Goal: Contribute content: Add original content to the website for others to see

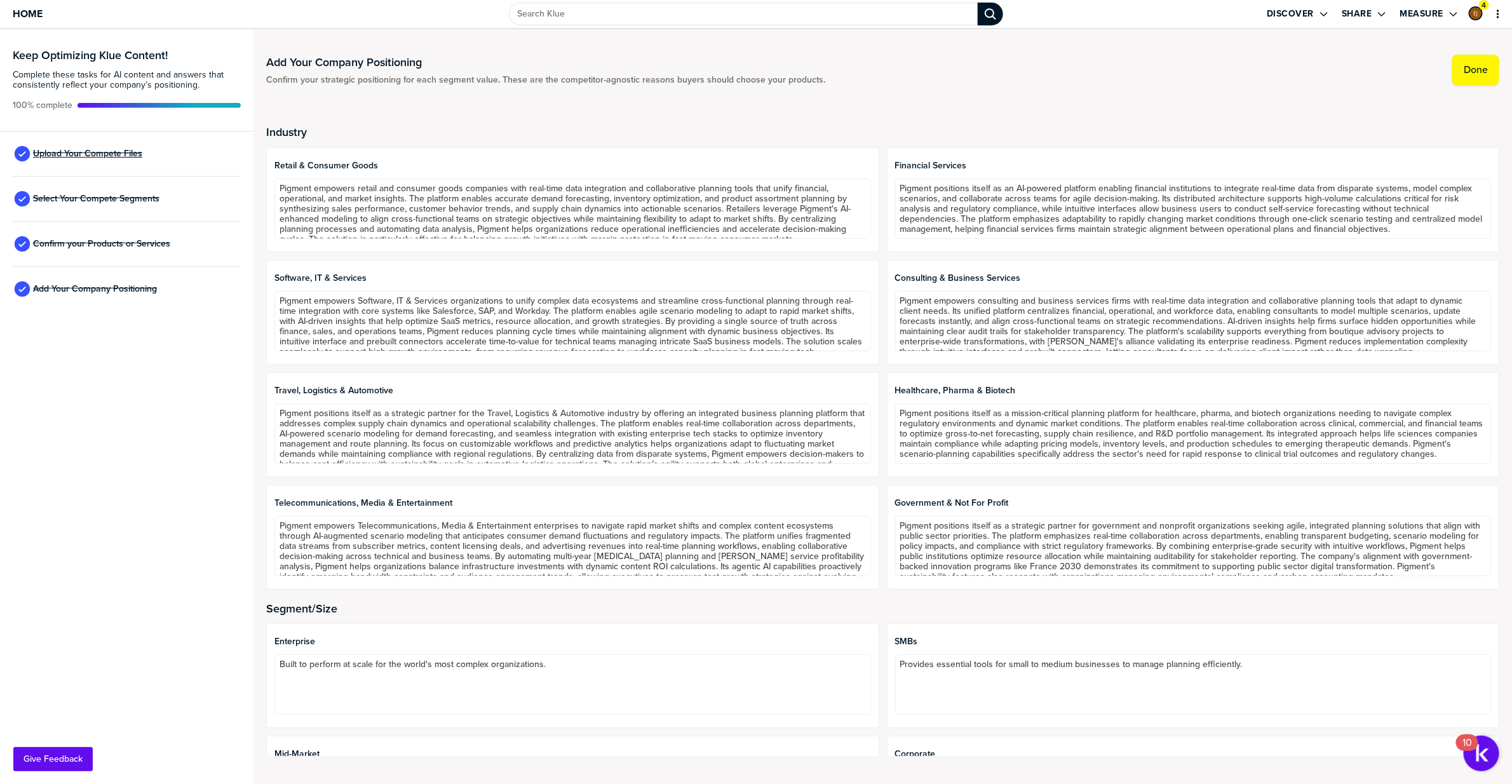
click at [99, 156] on span "Upload Your Compete Files" at bounding box center [88, 154] width 109 height 10
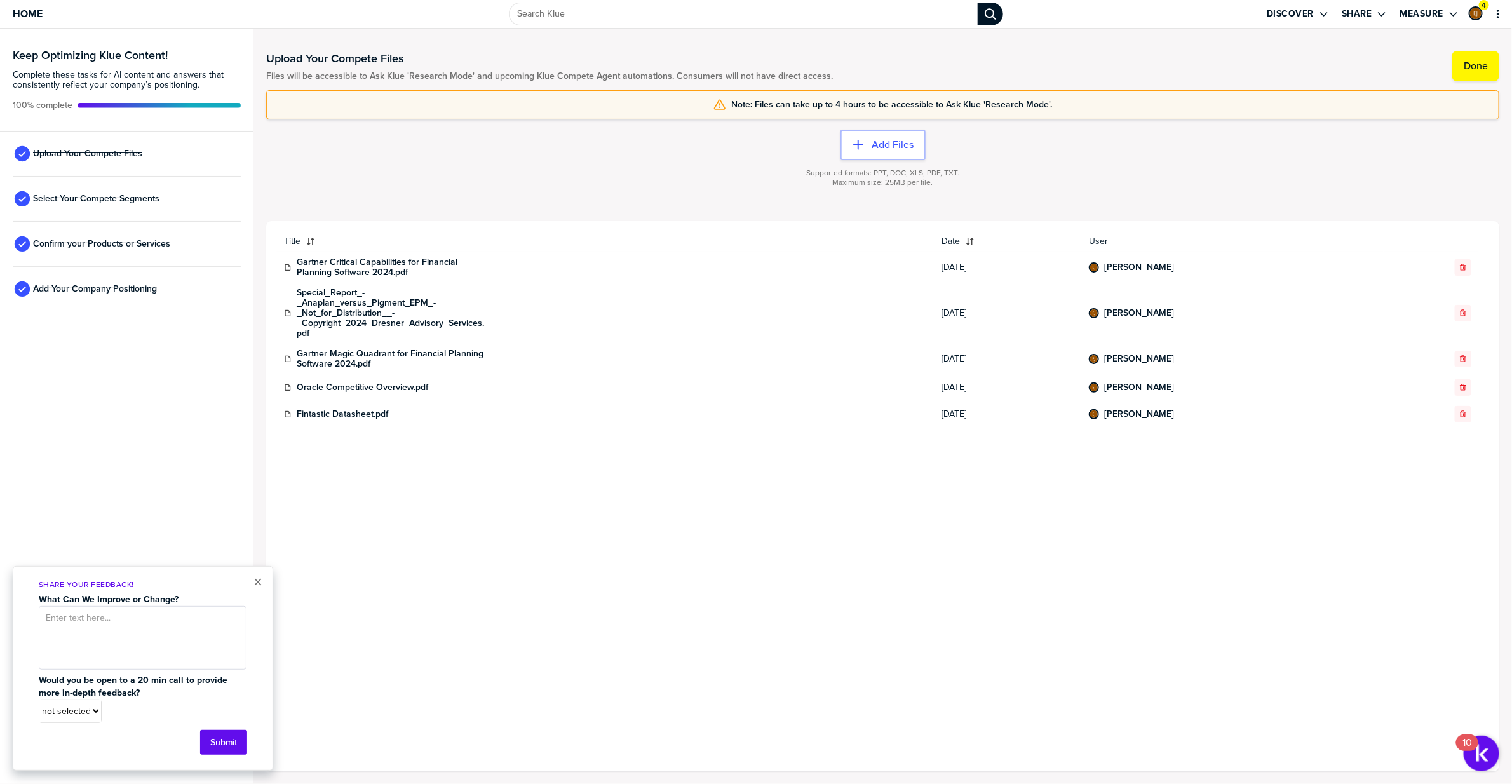
click at [263, 581] on div "× Share Your Feedback! What Can We Improve or Change? Would you be open to a 20…" at bounding box center [143, 668] width 260 height 204
click at [258, 585] on button "×" at bounding box center [258, 582] width 9 height 15
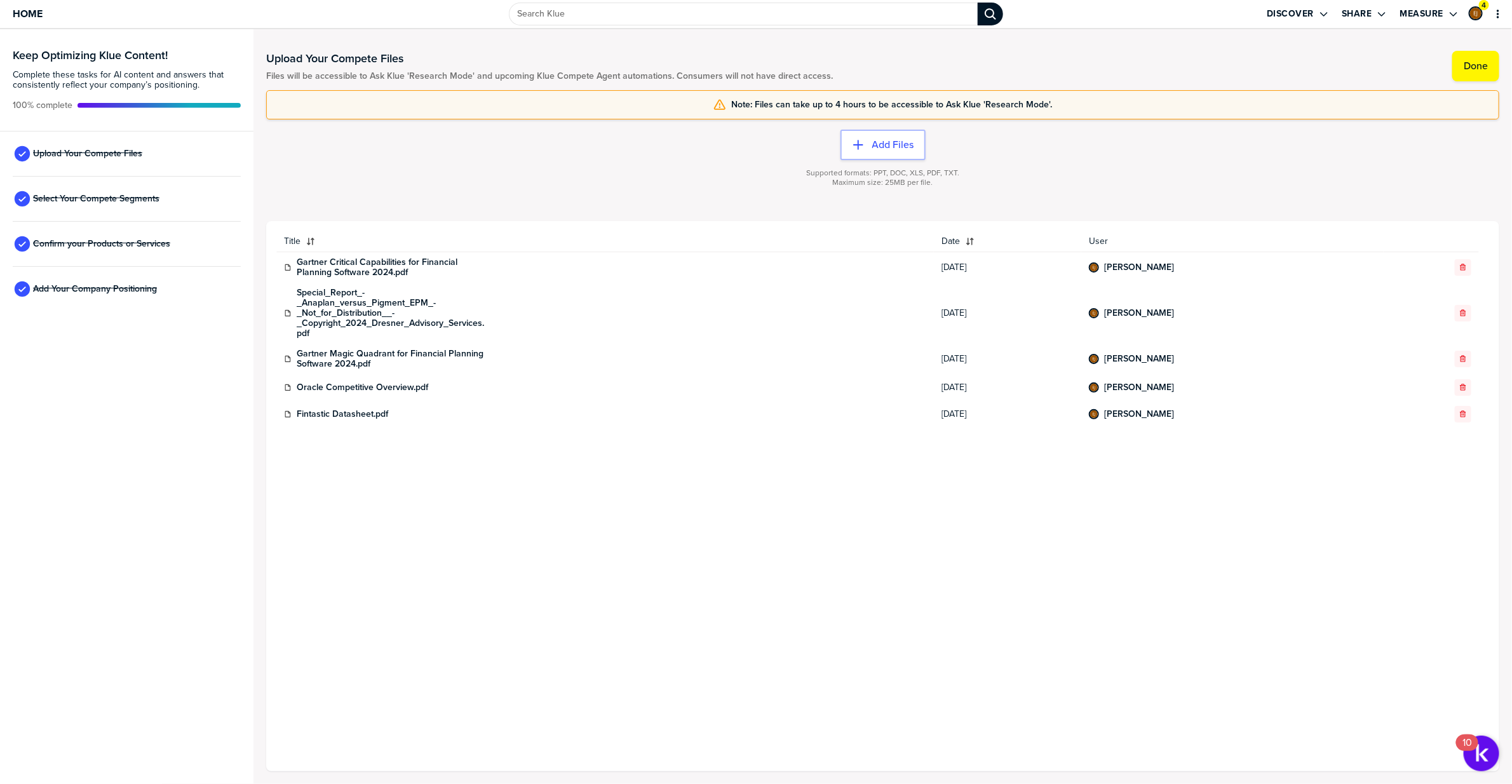
click at [305, 234] on button "Title" at bounding box center [605, 241] width 658 height 21
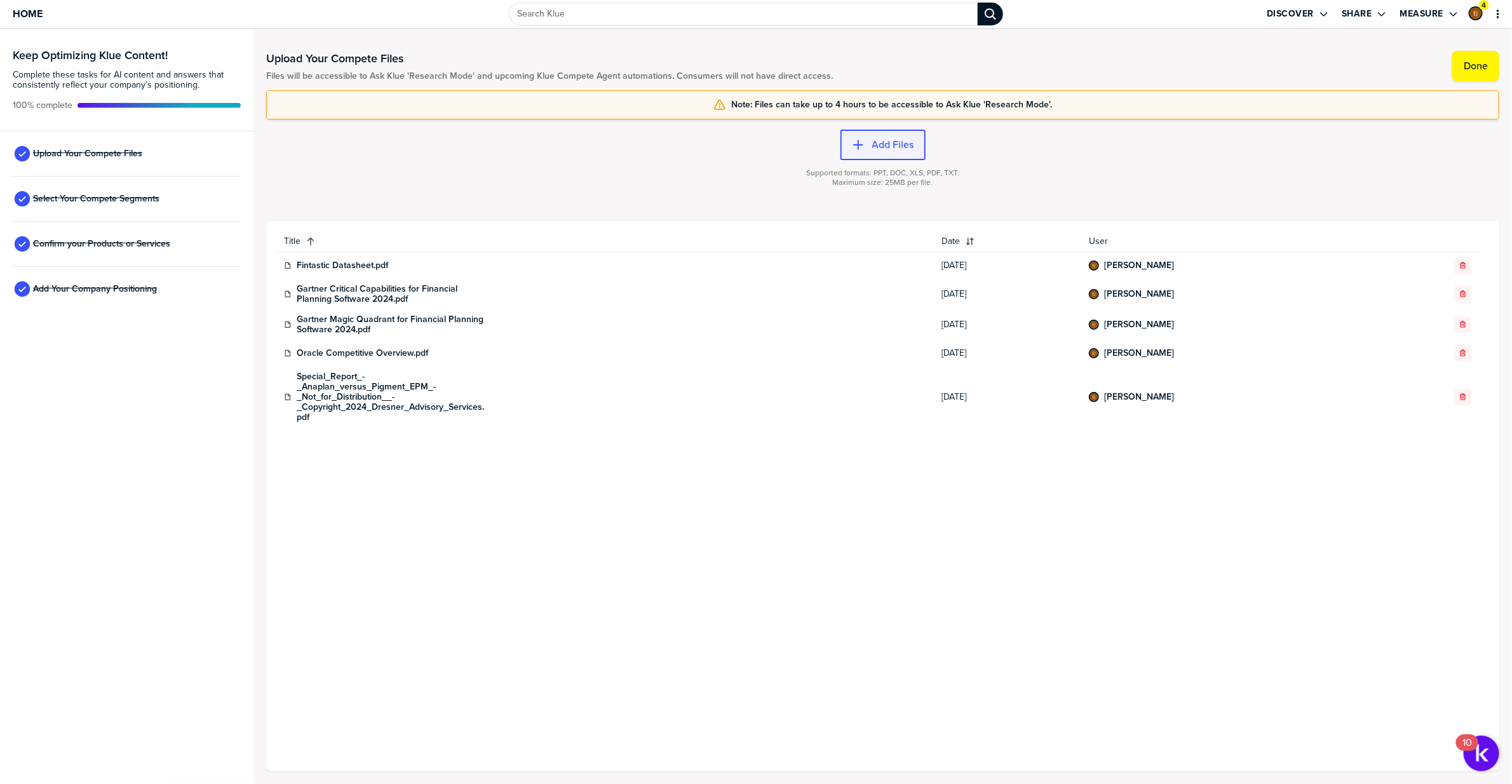
click at [895, 149] on label "Add Files" at bounding box center [893, 145] width 42 height 13
click at [899, 147] on label "Add Files" at bounding box center [893, 145] width 42 height 13
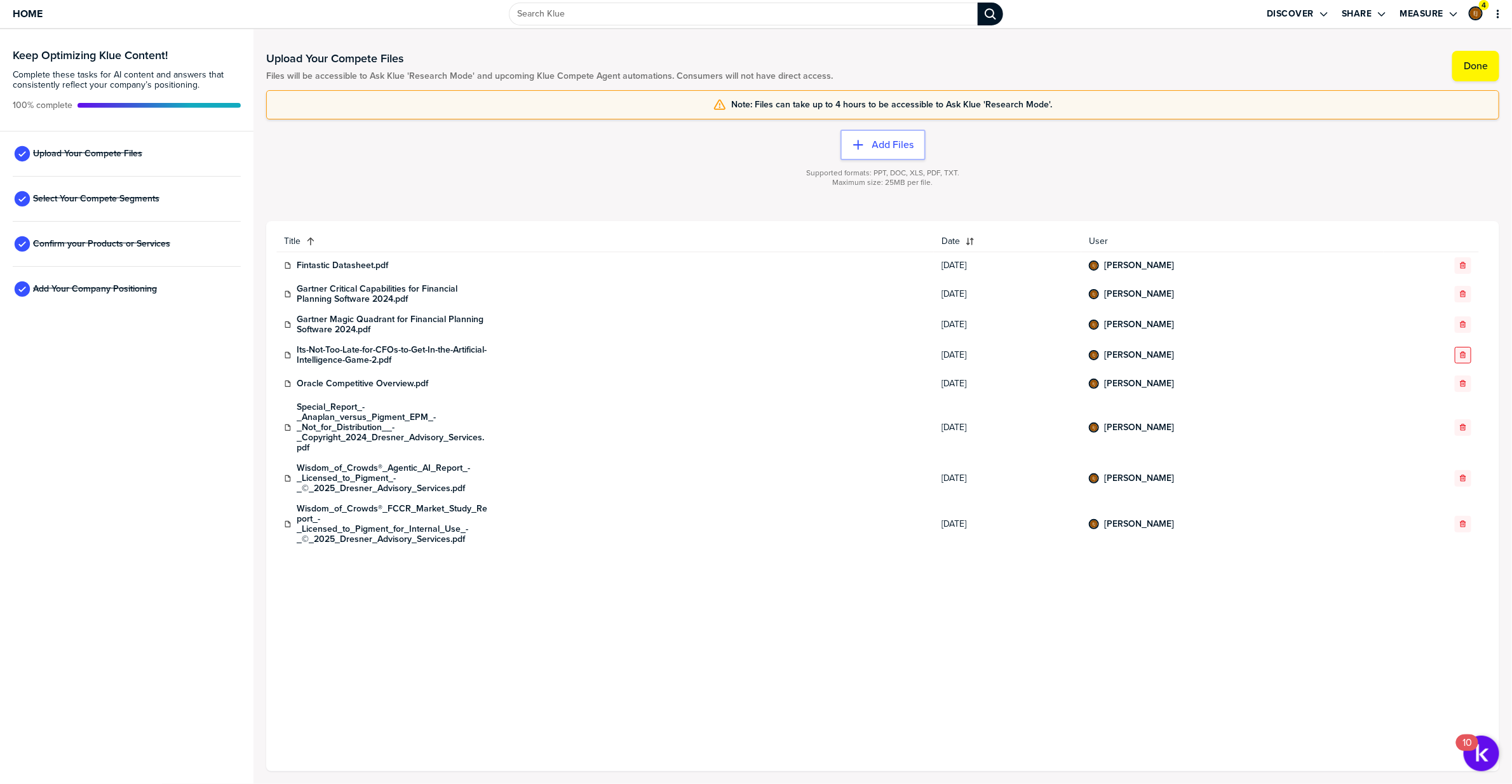
click at [1469, 358] on div "button" at bounding box center [1463, 355] width 15 height 8
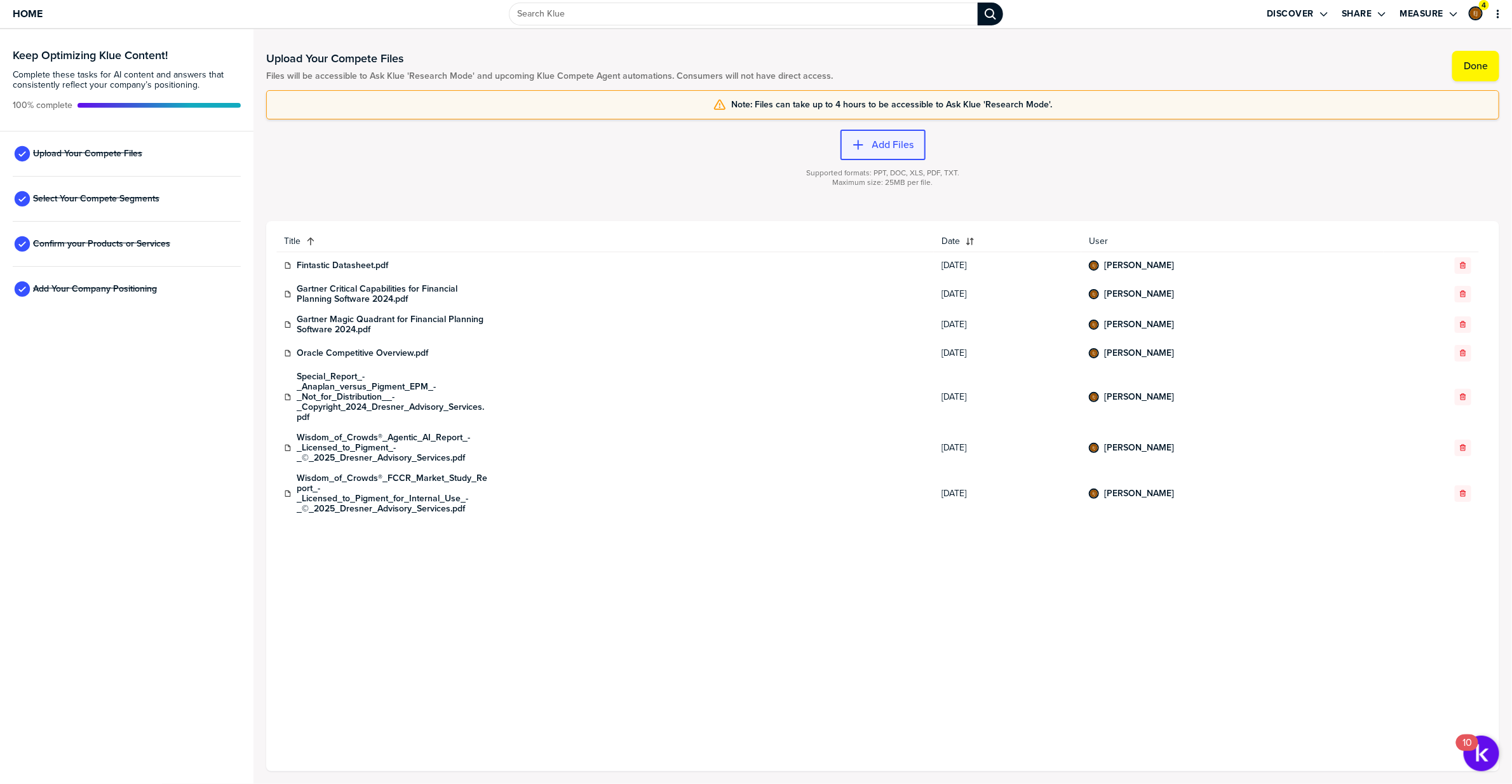
click at [885, 134] on button "Add Files" at bounding box center [883, 145] width 85 height 31
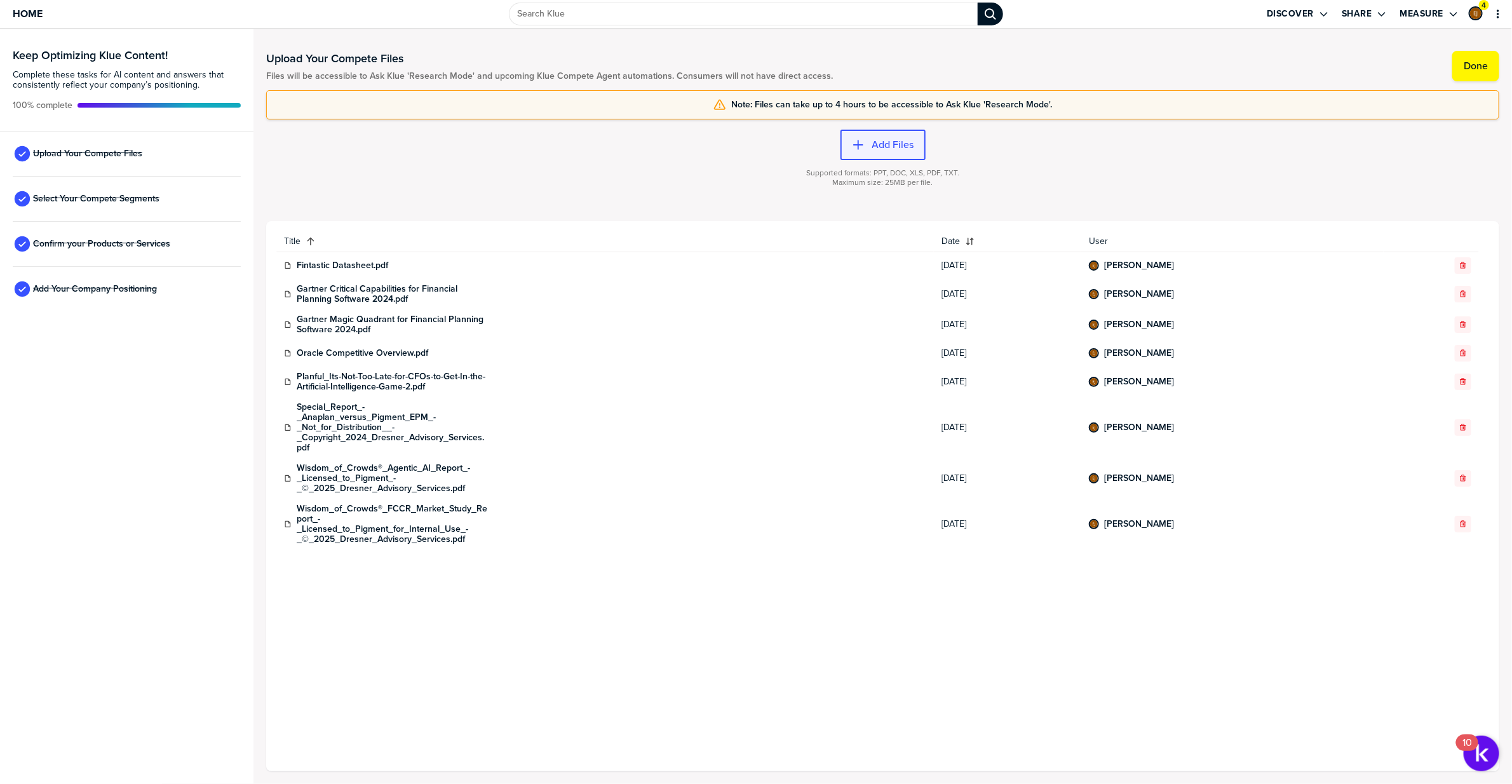
click at [919, 153] on button "Add Files" at bounding box center [883, 145] width 85 height 31
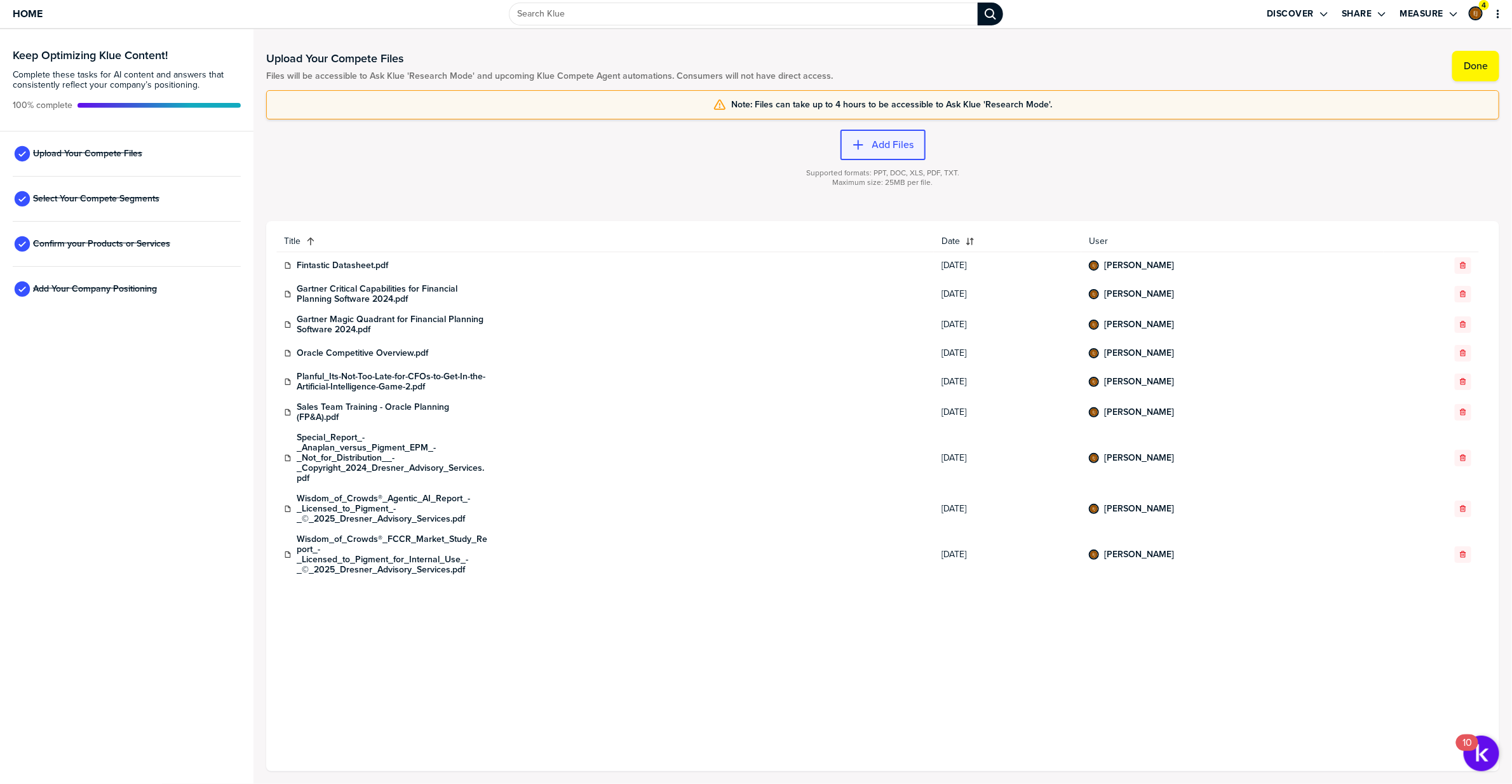
click at [898, 149] on label "Add Files" at bounding box center [893, 145] width 42 height 13
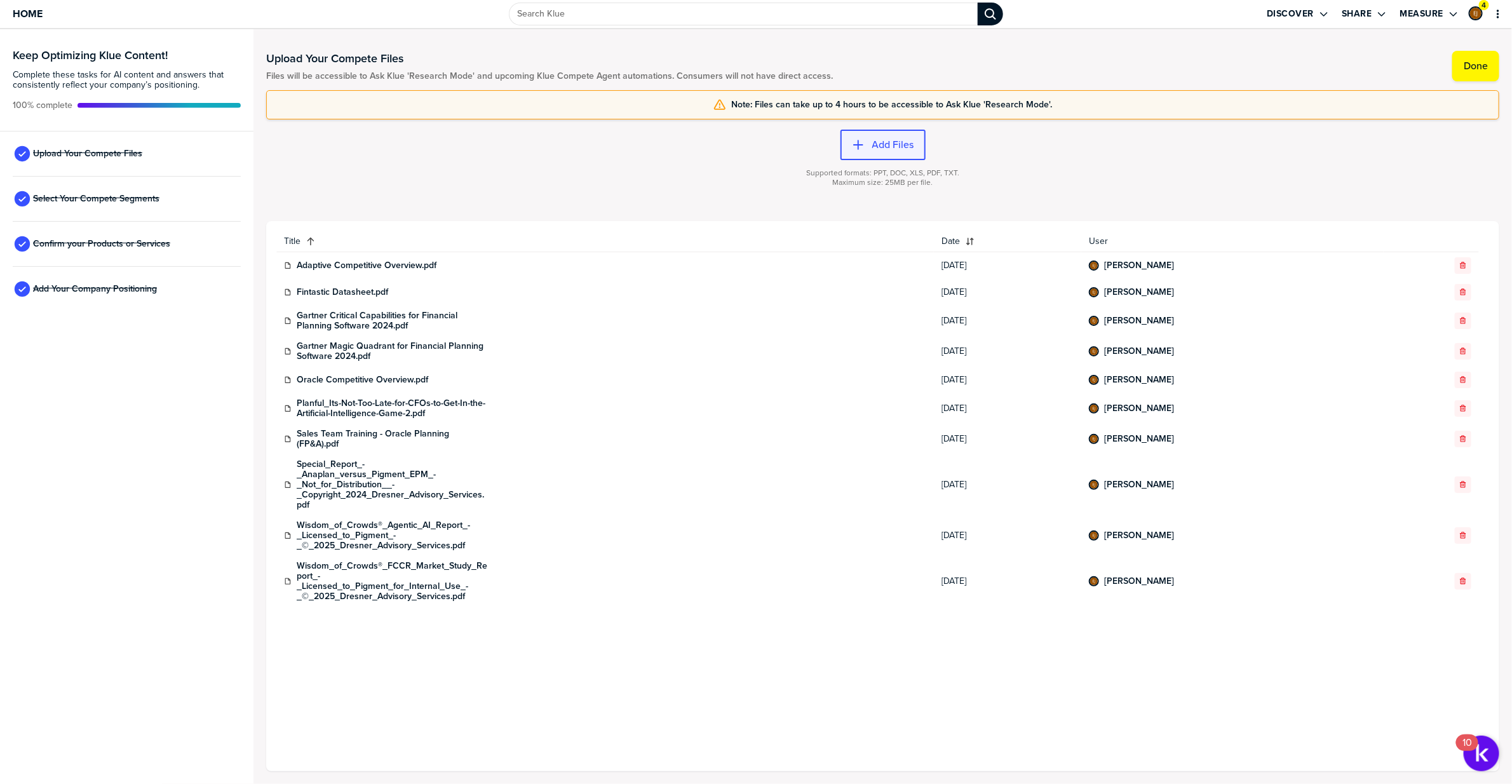
click at [913, 134] on button "Add Files" at bounding box center [883, 145] width 85 height 31
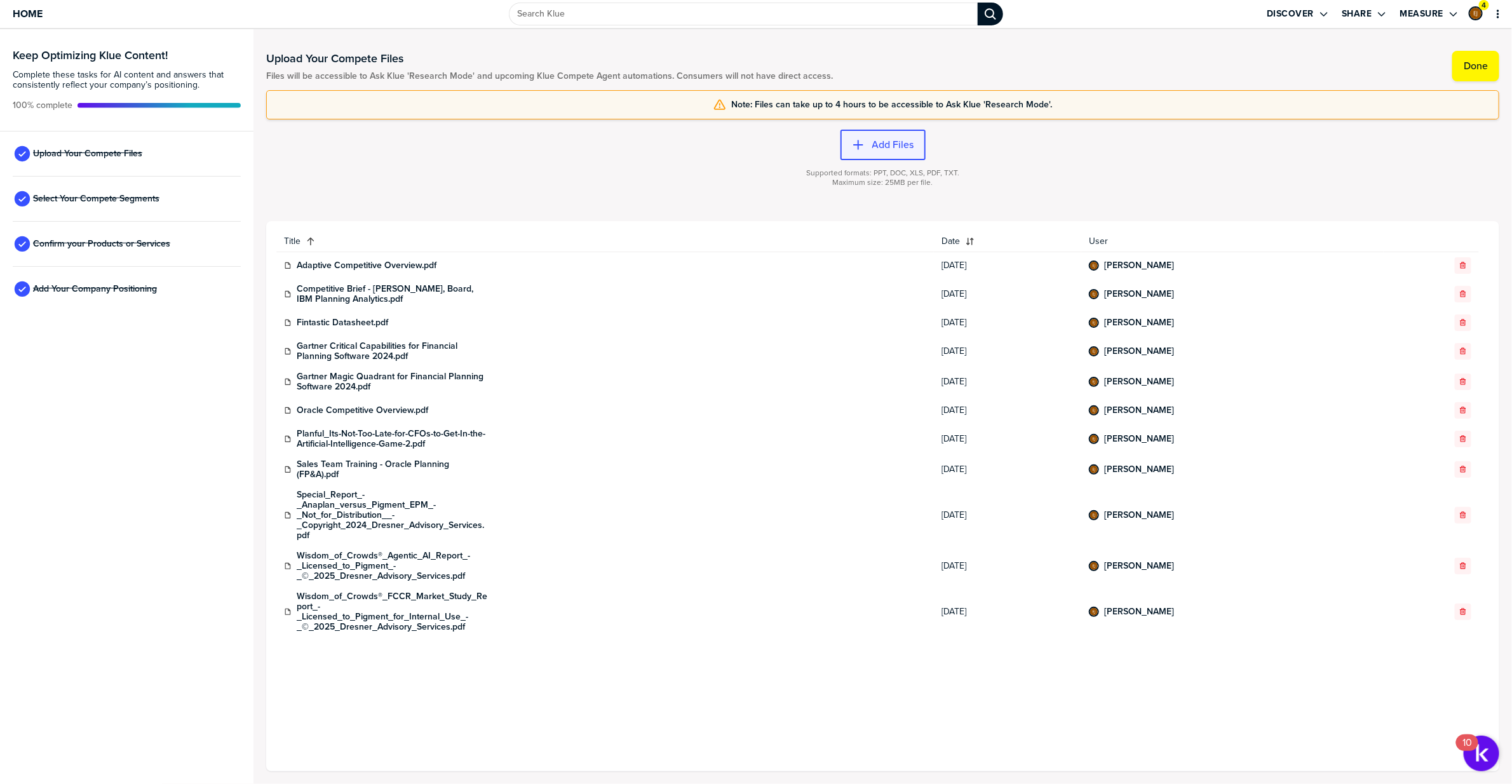
click at [916, 145] on button "Add Files" at bounding box center [883, 145] width 85 height 31
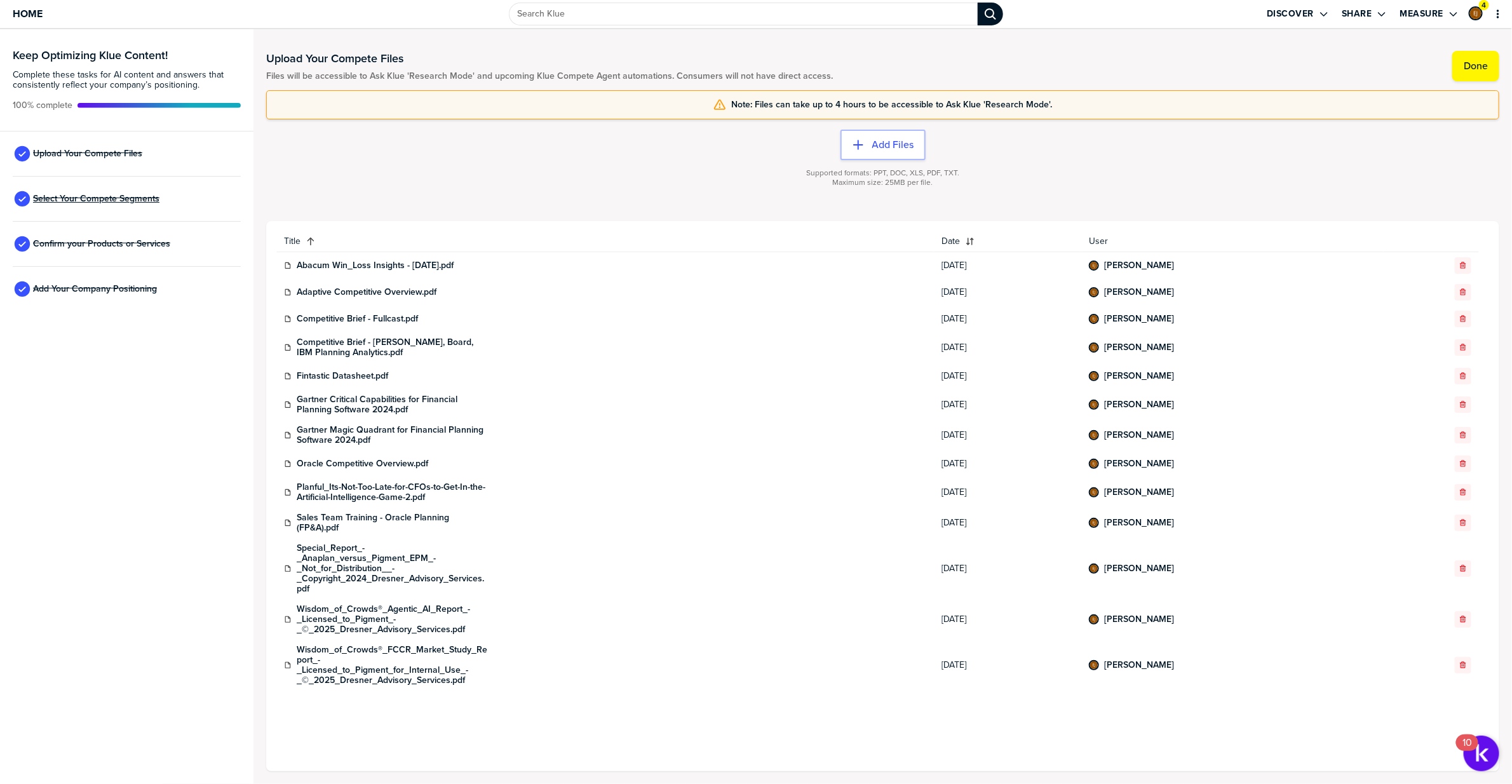
click at [113, 196] on span "Select Your Compete Segments" at bounding box center [96, 199] width 126 height 10
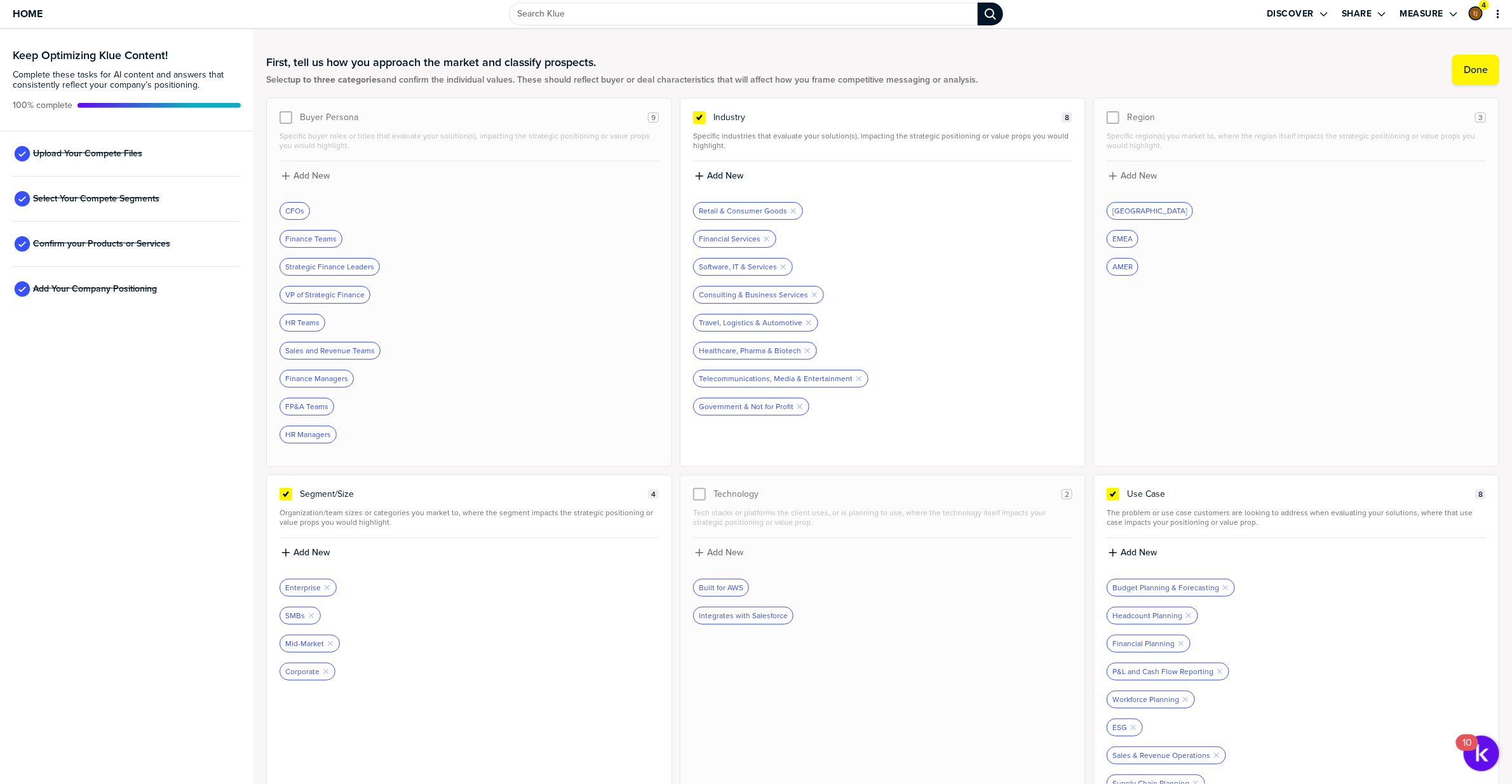
scroll to position [44, 0]
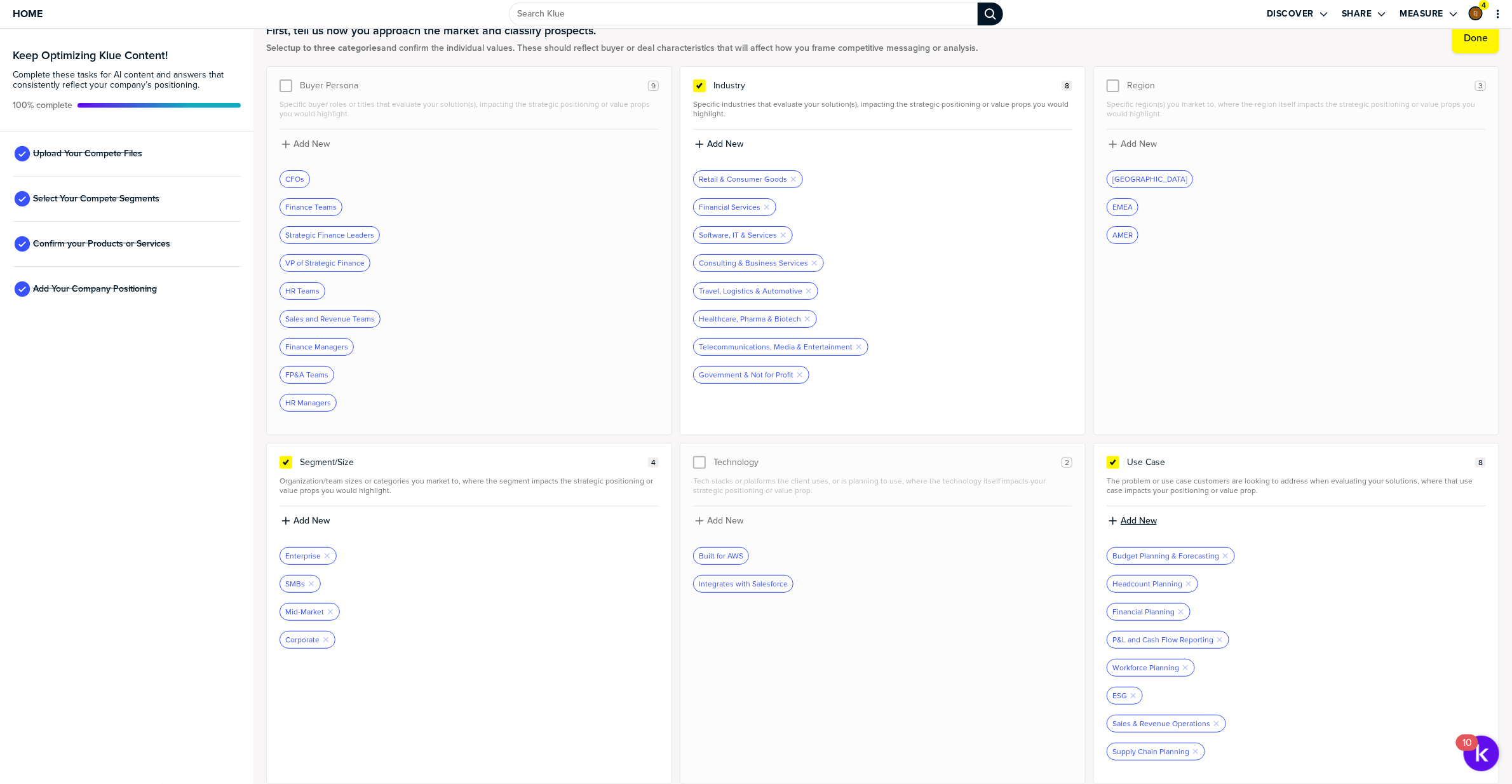
click at [1152, 515] on label "Add New" at bounding box center [1139, 521] width 36 height 11
click at [1166, 521] on input at bounding box center [1296, 526] width 380 height 23
type input "Financial Consolidation"
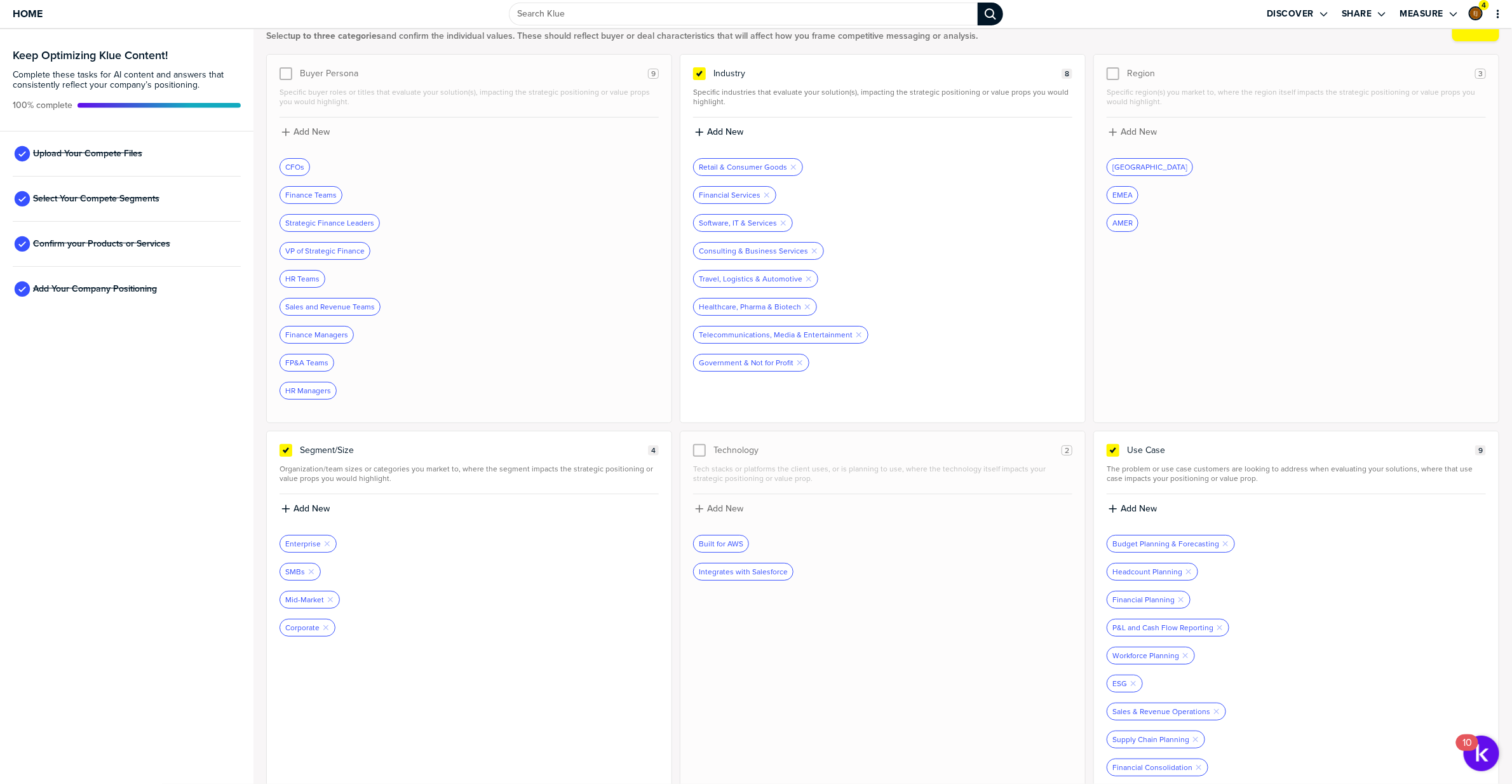
scroll to position [72, 0]
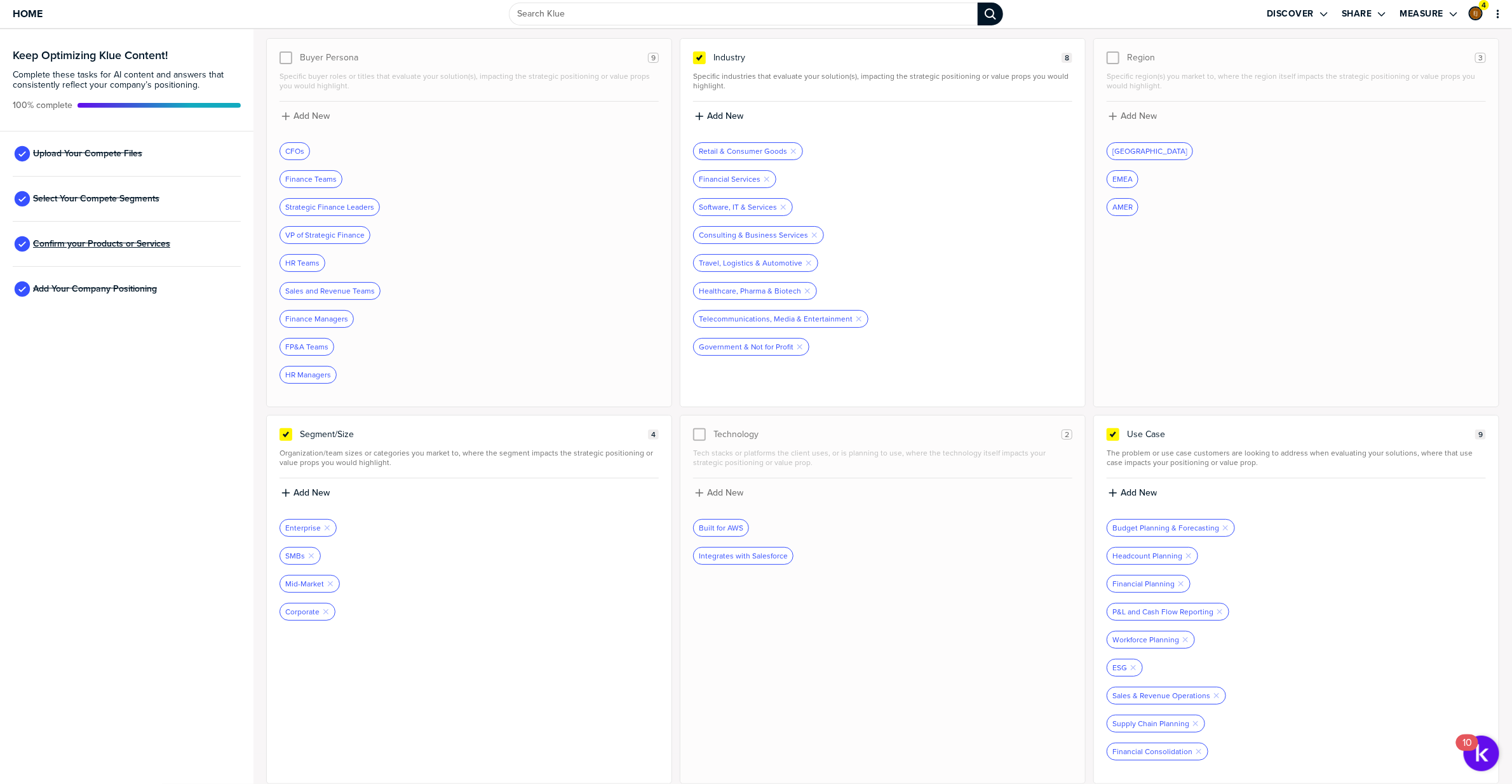
click at [124, 244] on span "Confirm your Products or Services" at bounding box center [101, 244] width 137 height 10
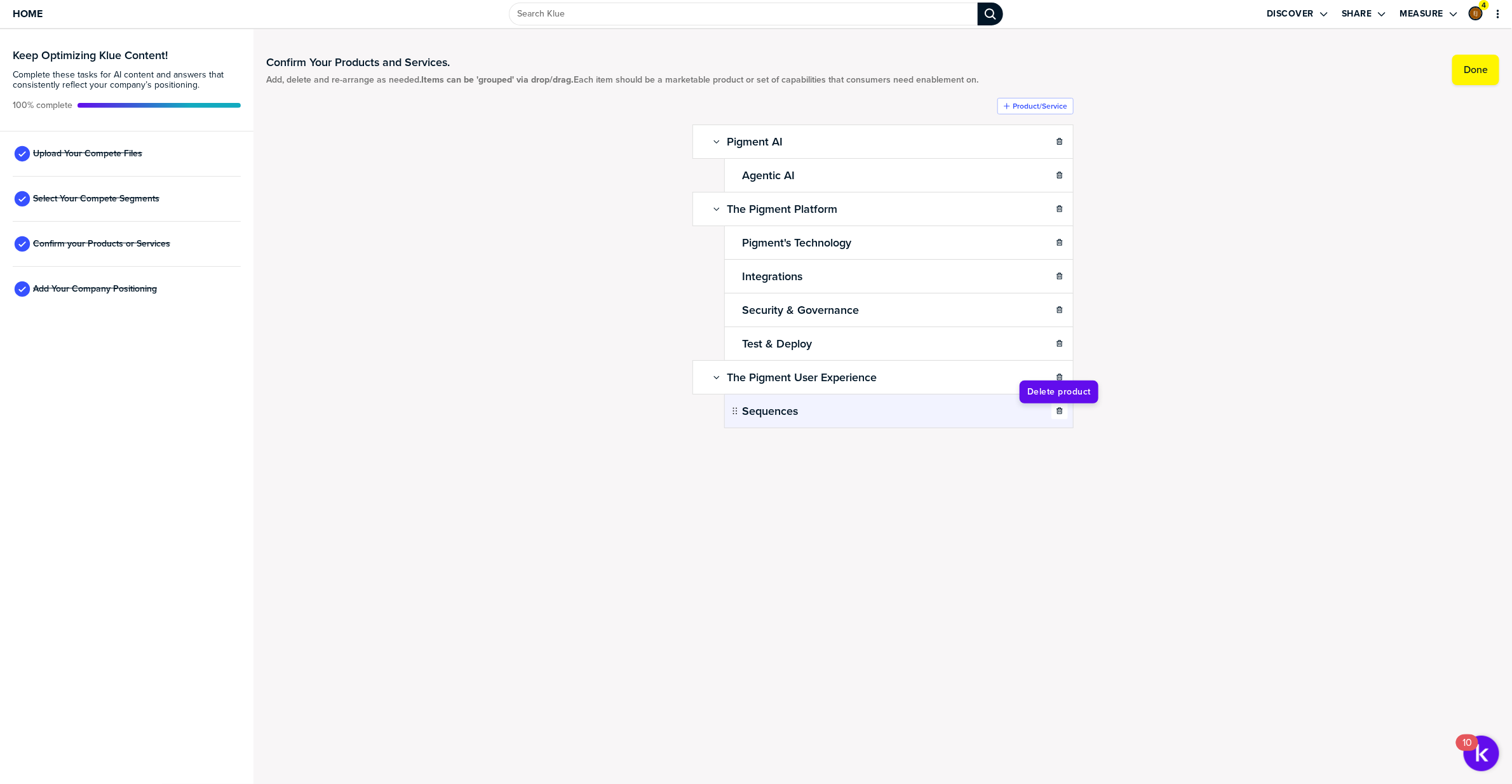
click at [1059, 414] on icon "button" at bounding box center [1059, 410] width 6 height 6
click at [106, 153] on span "Upload Your Compete Files" at bounding box center [88, 154] width 109 height 10
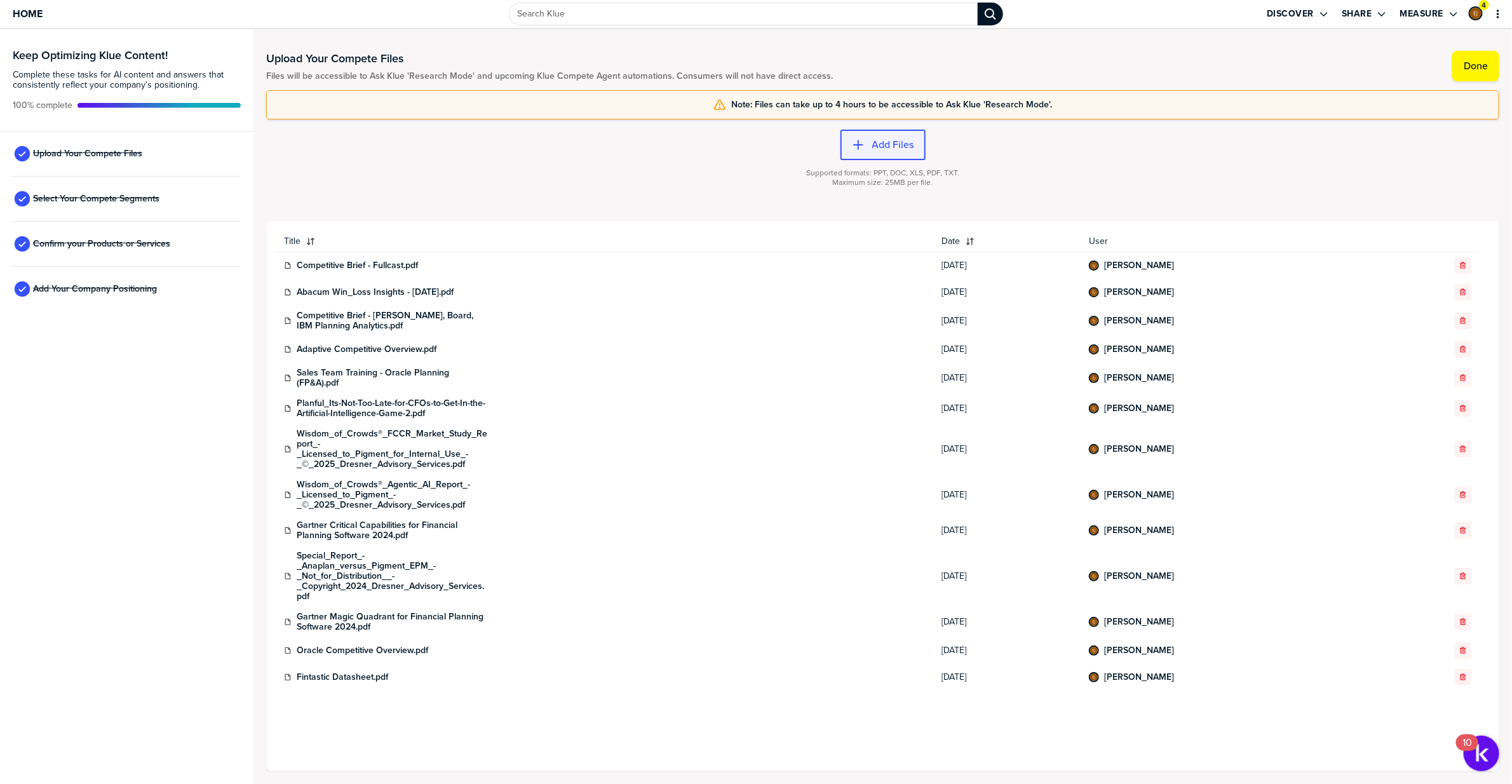
click at [907, 149] on label "Add Files" at bounding box center [893, 145] width 42 height 13
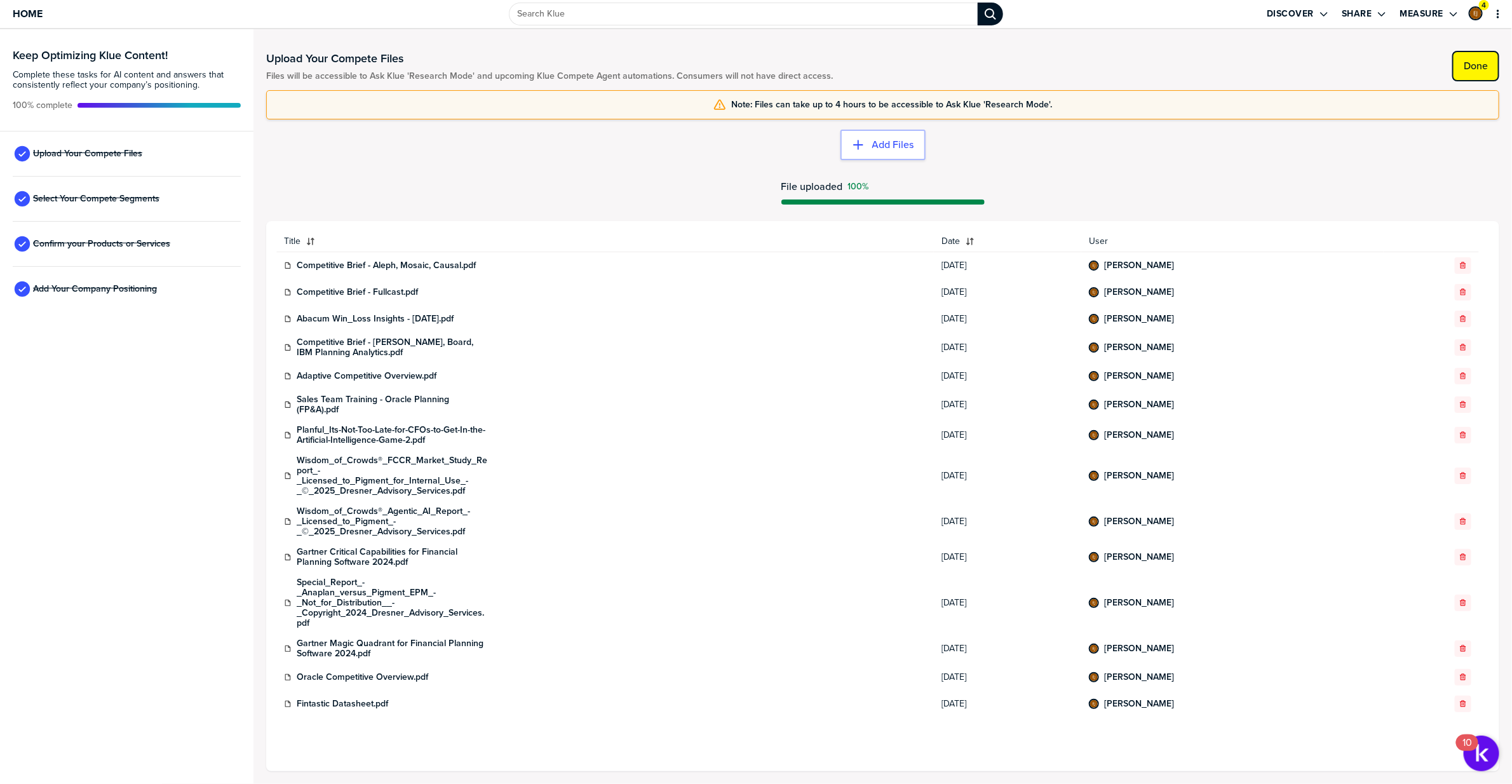
click at [1485, 60] on label "Done" at bounding box center [1476, 66] width 24 height 13
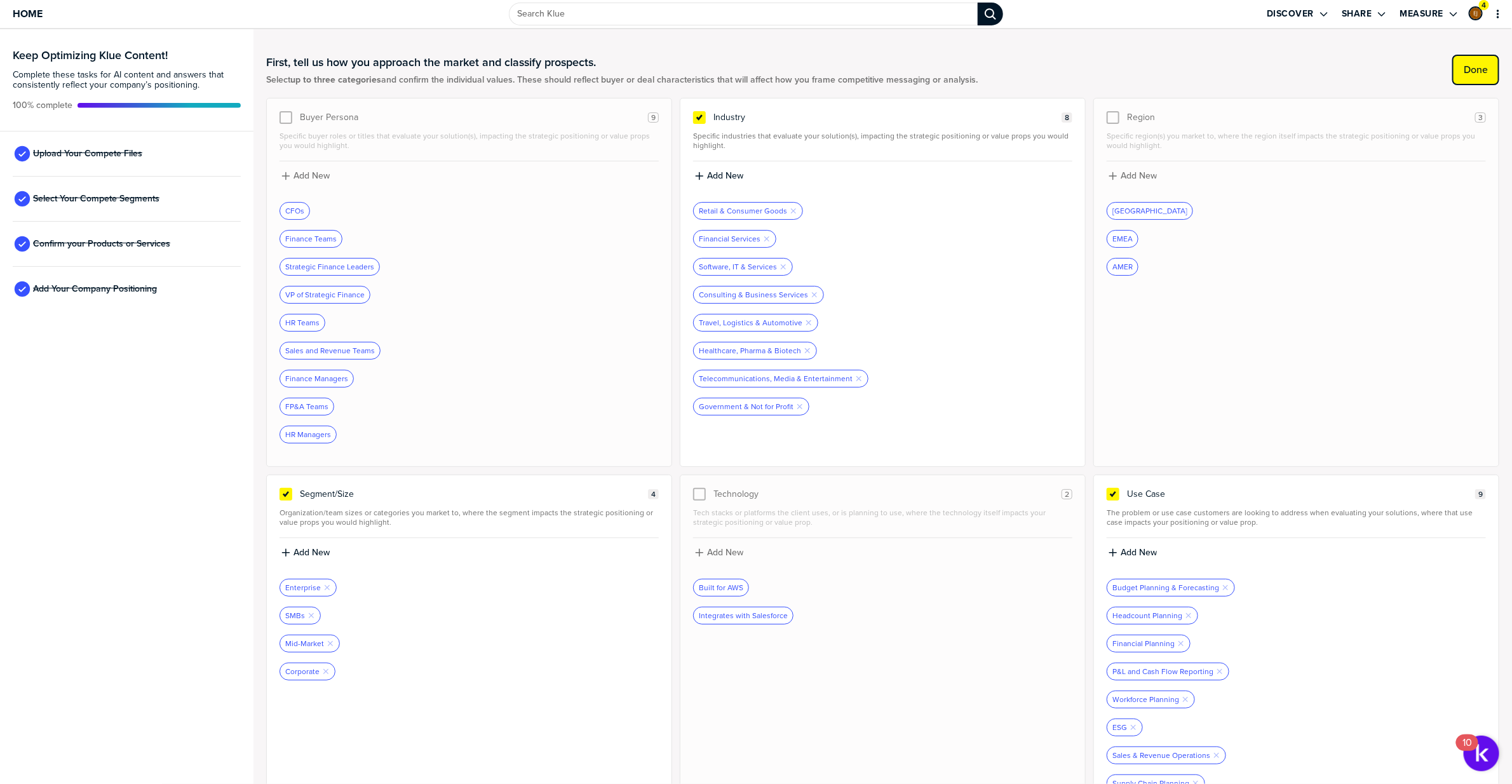
click at [1486, 68] on label "Done" at bounding box center [1476, 70] width 24 height 13
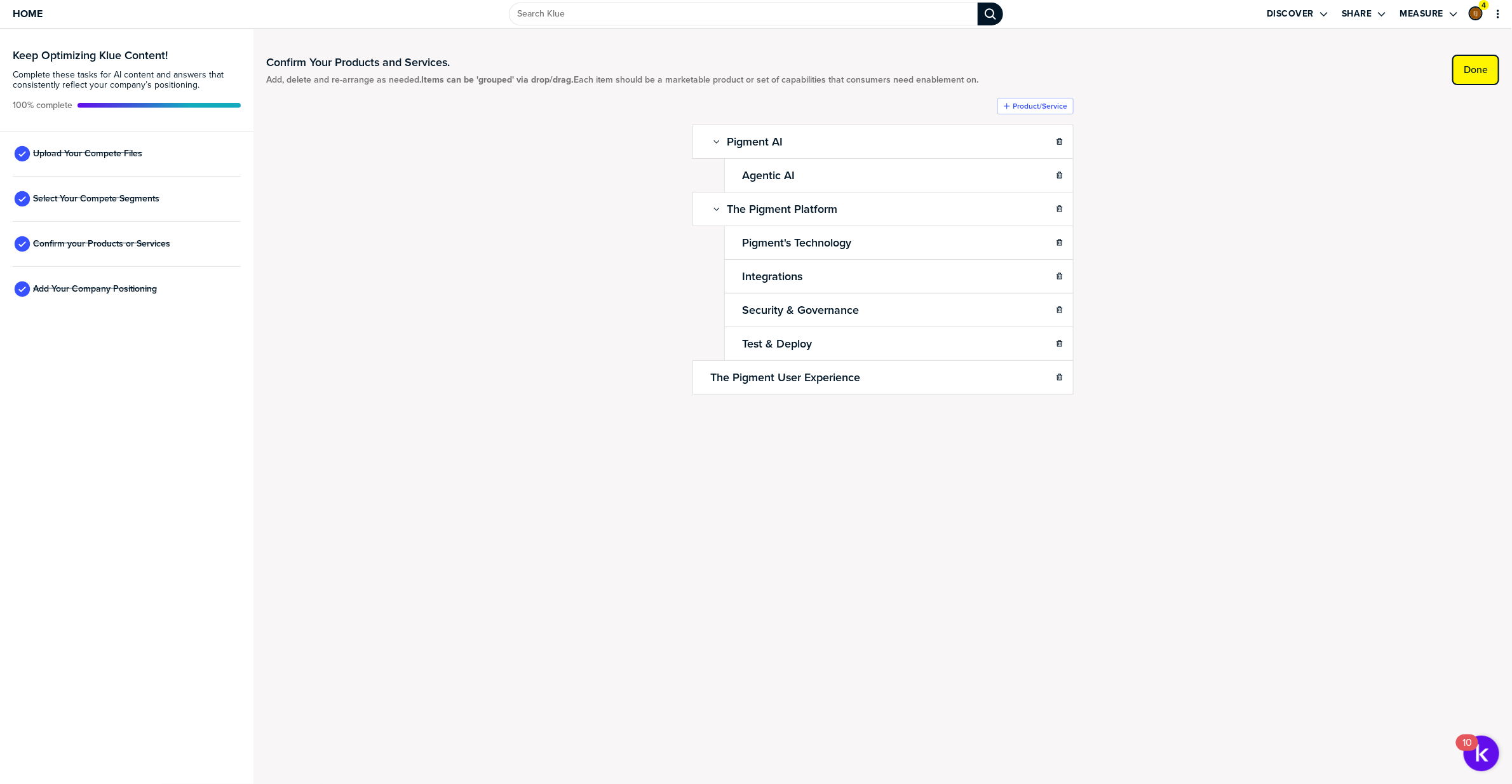
click at [1478, 71] on label "Done" at bounding box center [1476, 70] width 24 height 13
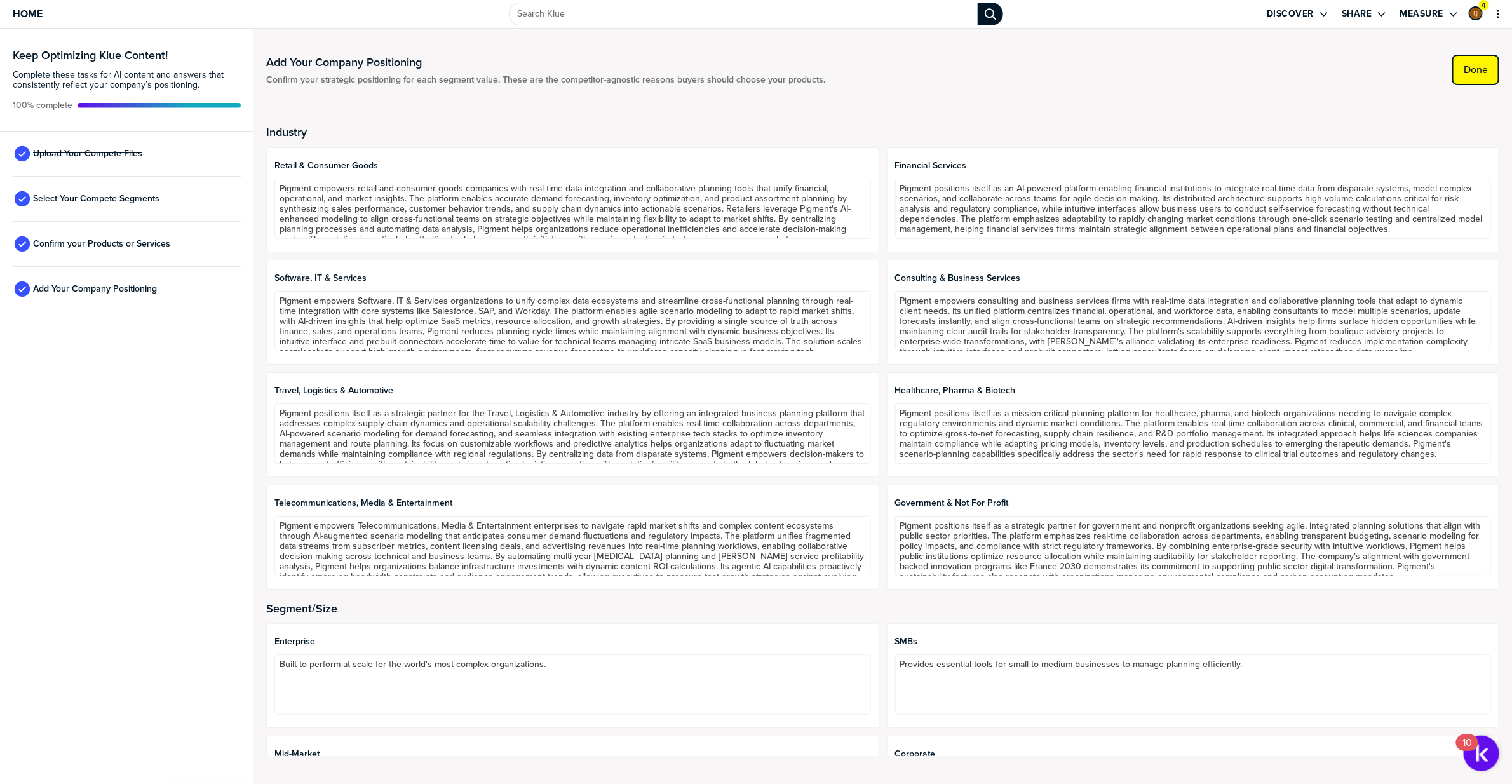
click at [1478, 70] on label "Done" at bounding box center [1476, 70] width 24 height 13
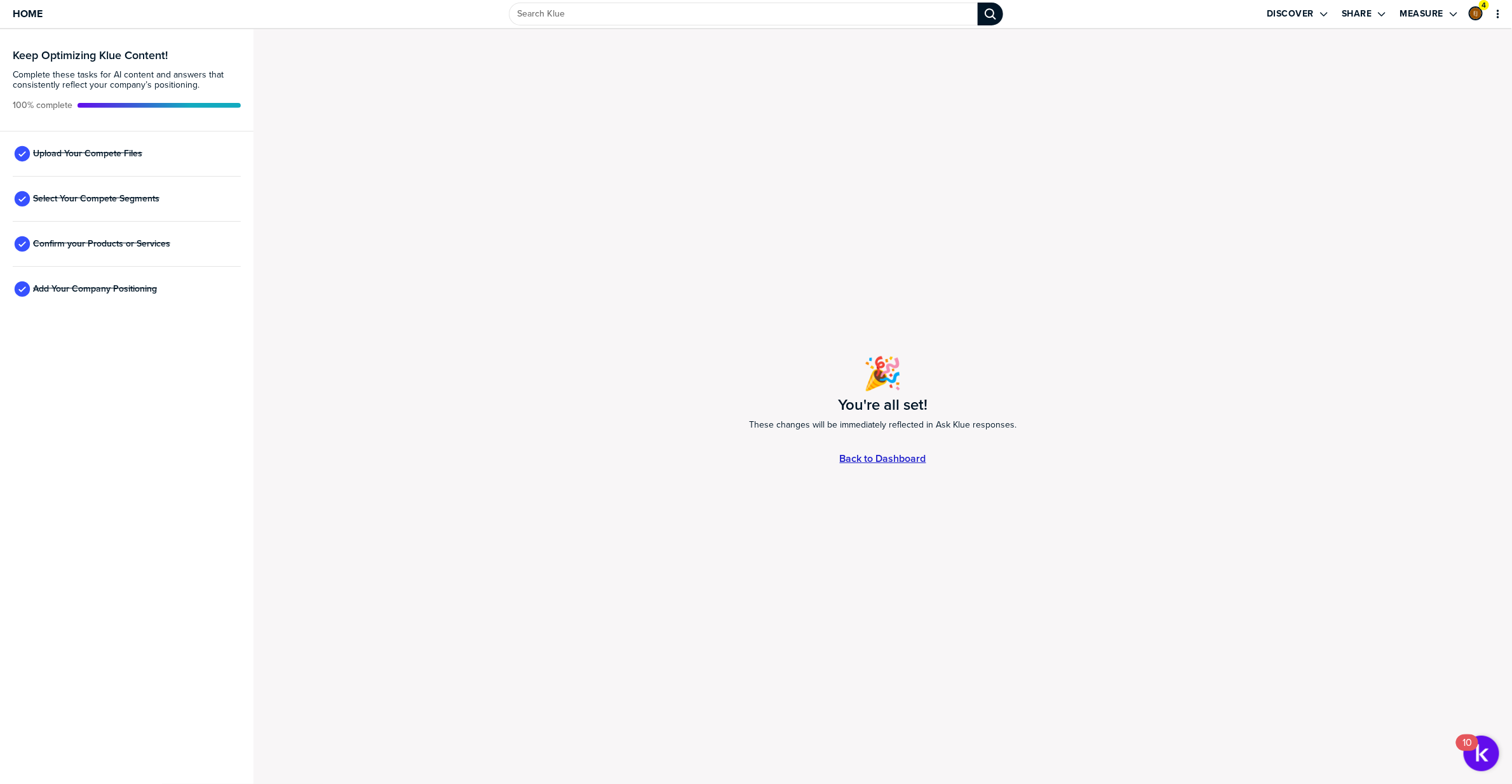
click at [905, 460] on link "Back to Dashboard" at bounding box center [883, 458] width 87 height 11
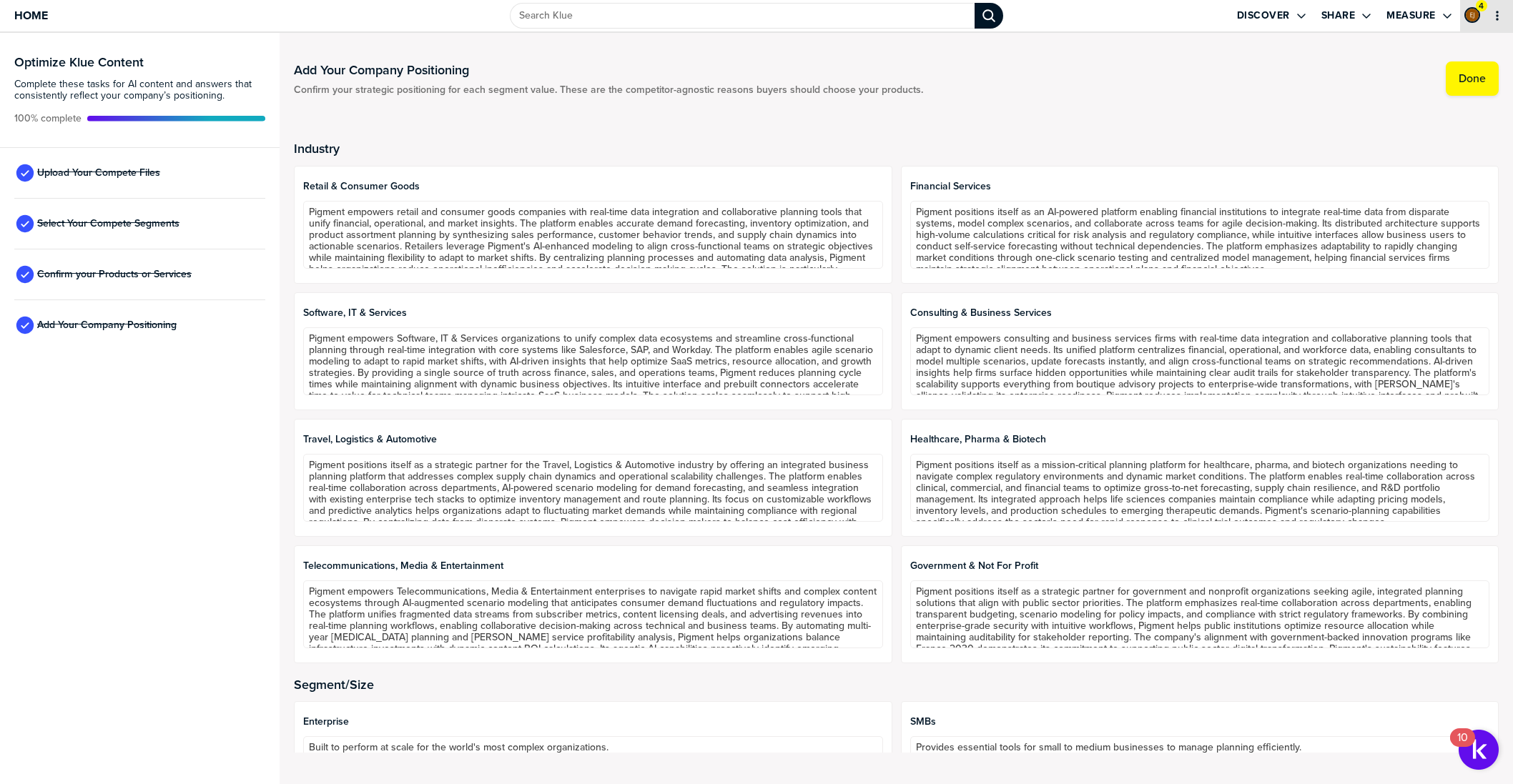
click at [1503, 10] on button "primary" at bounding box center [1497, 16] width 14 height 14
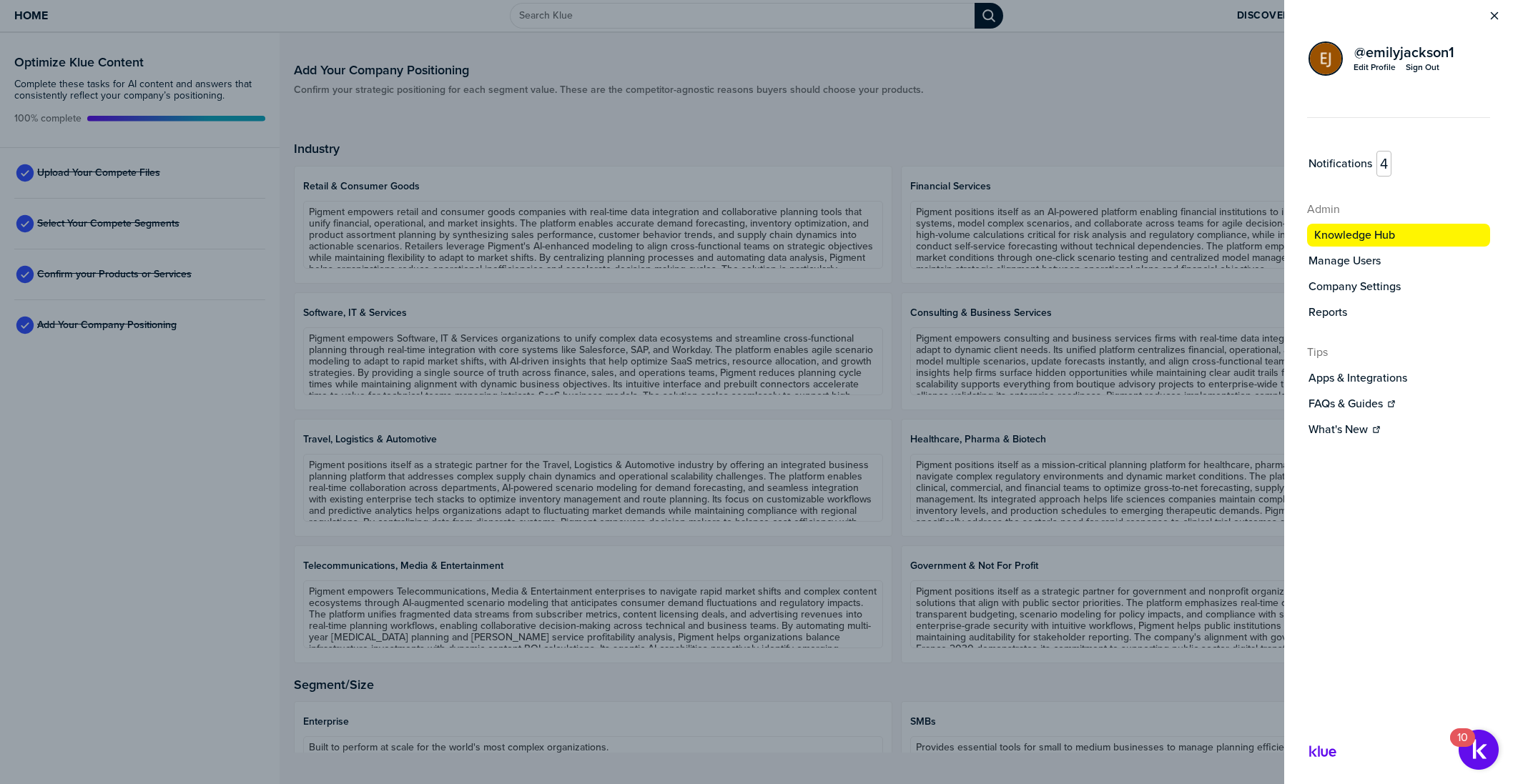
click at [1500, 11] on icon "Close Menu" at bounding box center [1495, 16] width 11 height 11
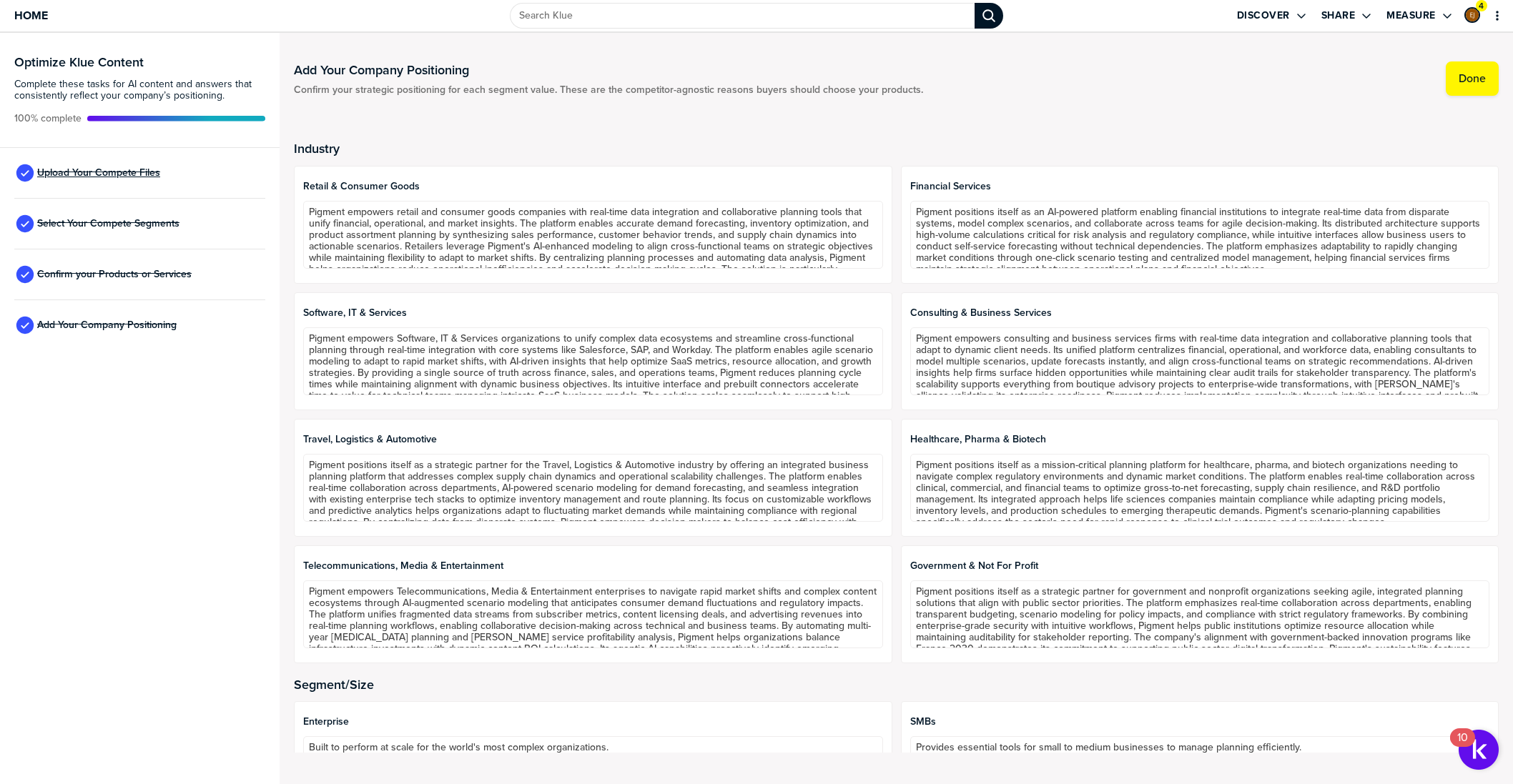
click at [103, 177] on span "Upload Your Compete Files" at bounding box center [99, 173] width 123 height 11
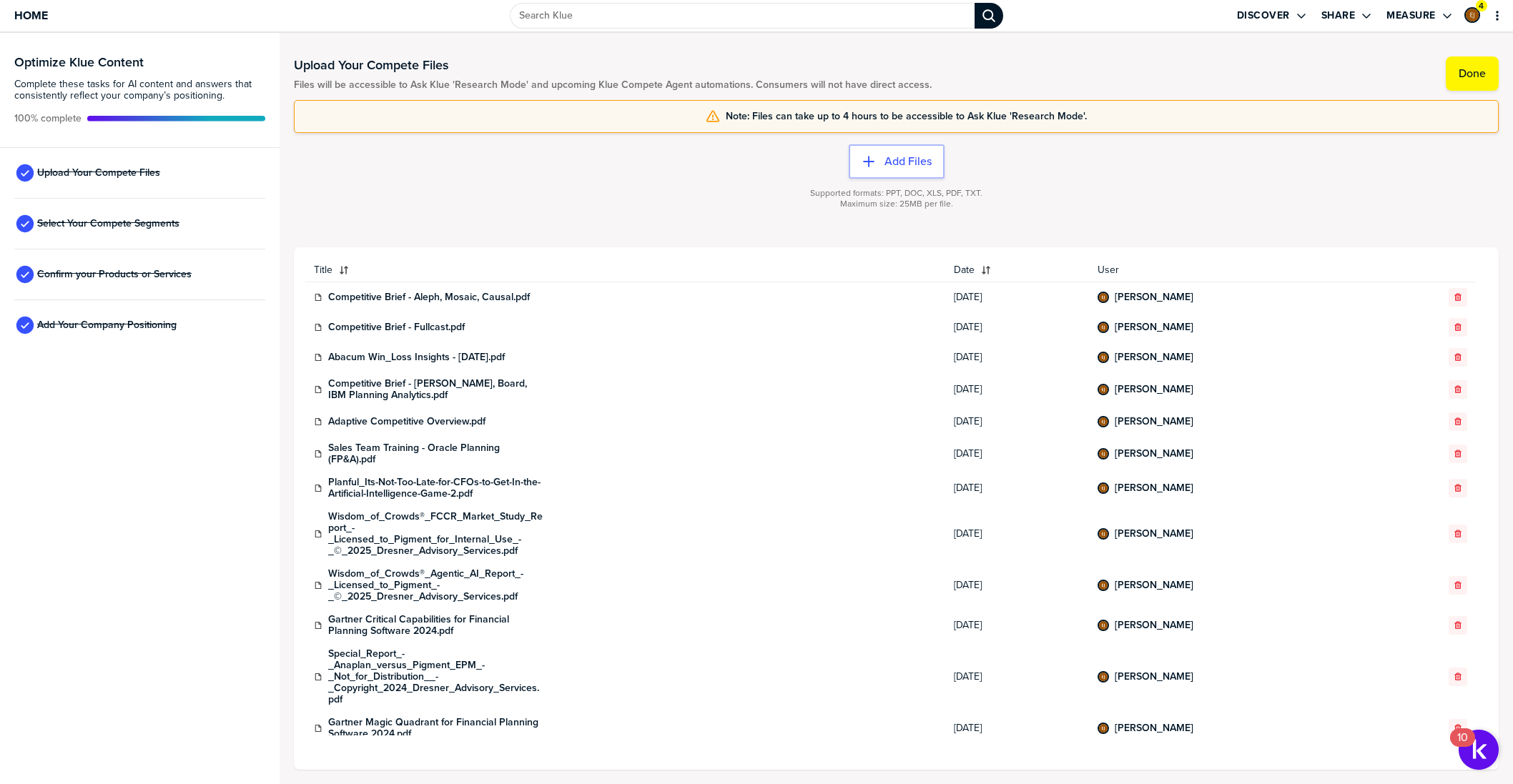
scroll to position [72, 0]
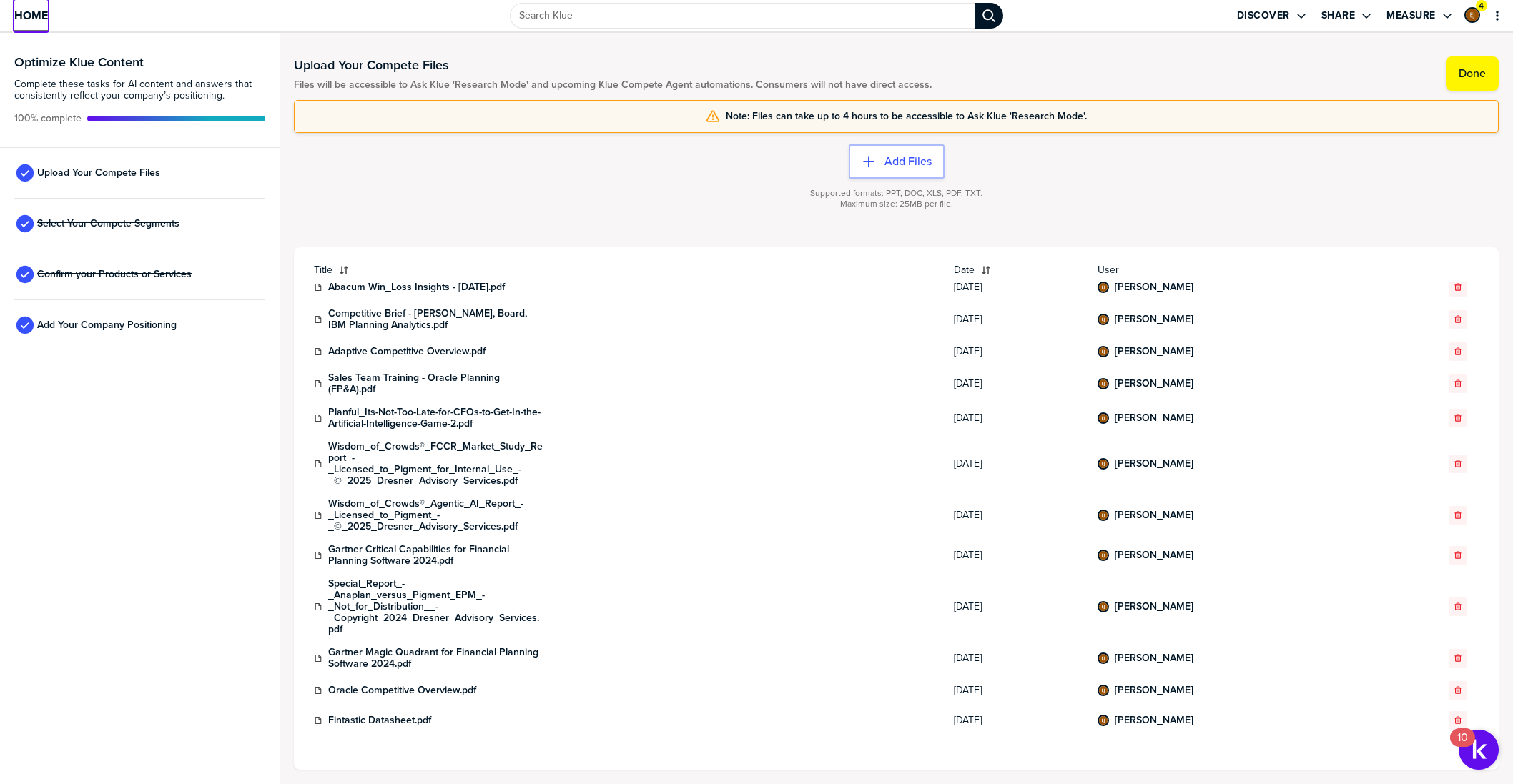
click at [33, 10] on span "Home" at bounding box center [31, 15] width 34 height 12
